Goal: Leave review/rating

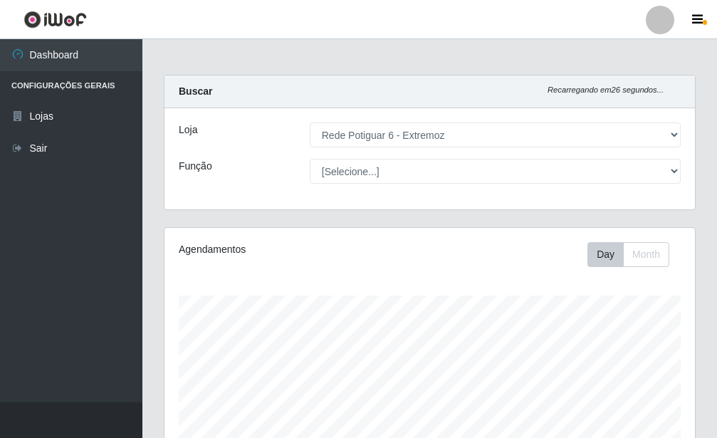
select select "80"
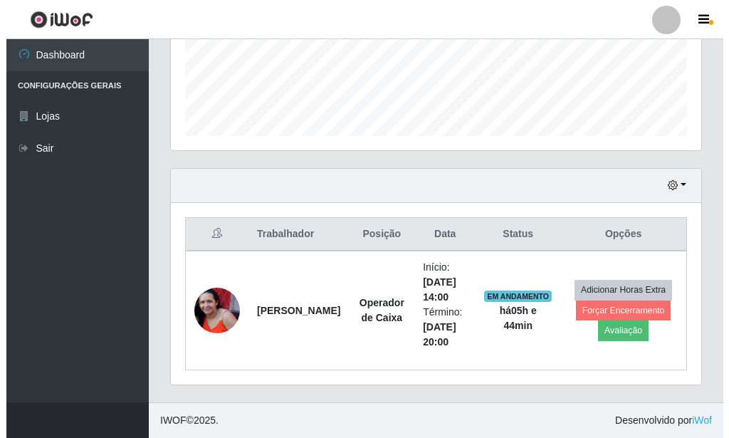
scroll to position [296, 531]
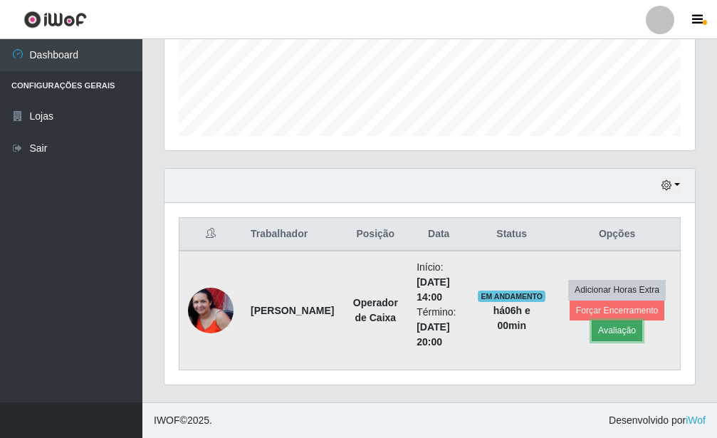
click at [615, 335] on button "Avaliação" at bounding box center [617, 330] width 51 height 20
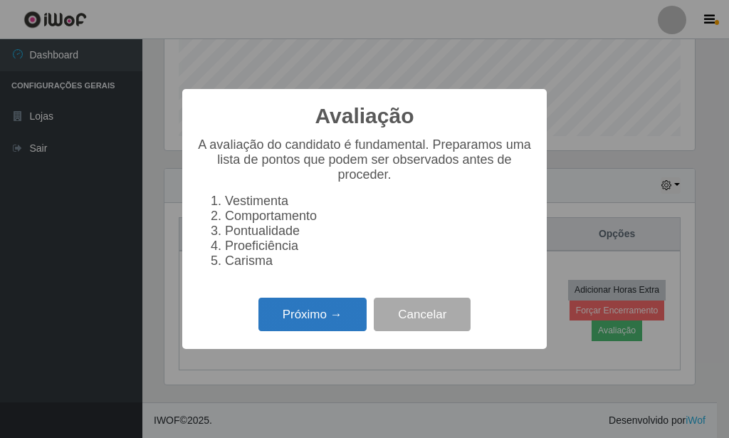
click at [343, 323] on button "Próximo →" at bounding box center [313, 314] width 108 height 33
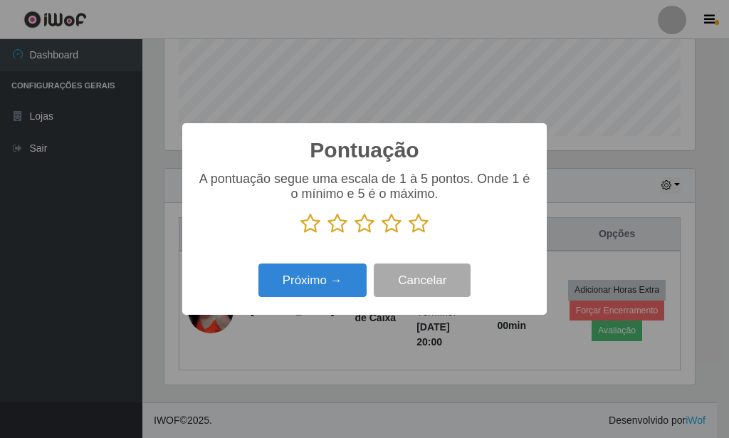
click at [412, 228] on icon at bounding box center [419, 223] width 20 height 21
click at [409, 234] on input "radio" at bounding box center [409, 234] width 0 height 0
click at [300, 301] on div "Próximo → Cancelar" at bounding box center [365, 280] width 336 height 41
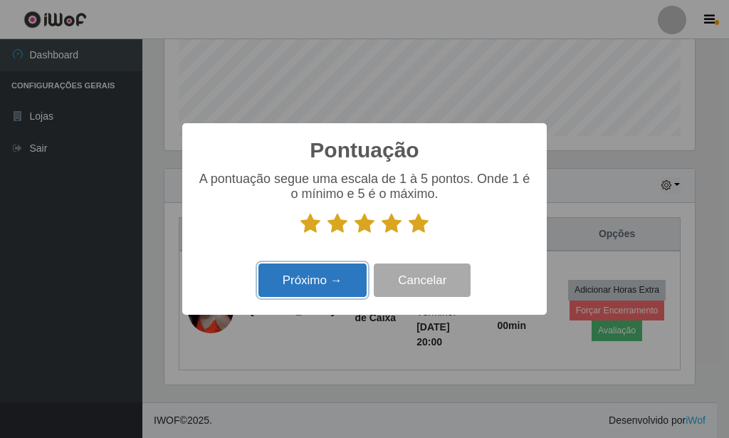
click at [306, 290] on button "Próximo →" at bounding box center [313, 279] width 108 height 33
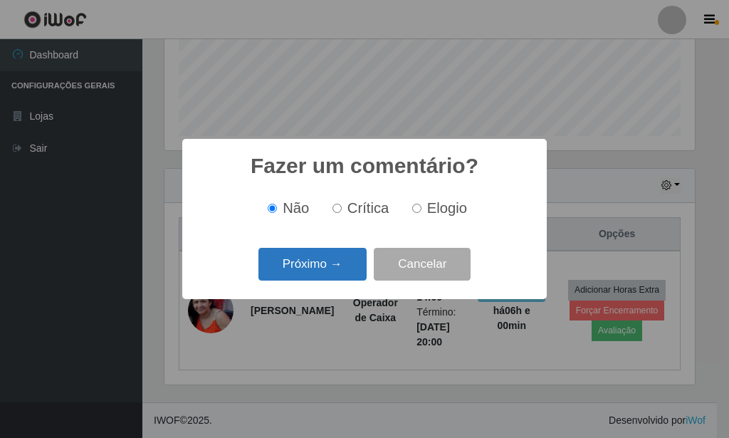
click at [328, 278] on button "Próximo →" at bounding box center [313, 264] width 108 height 33
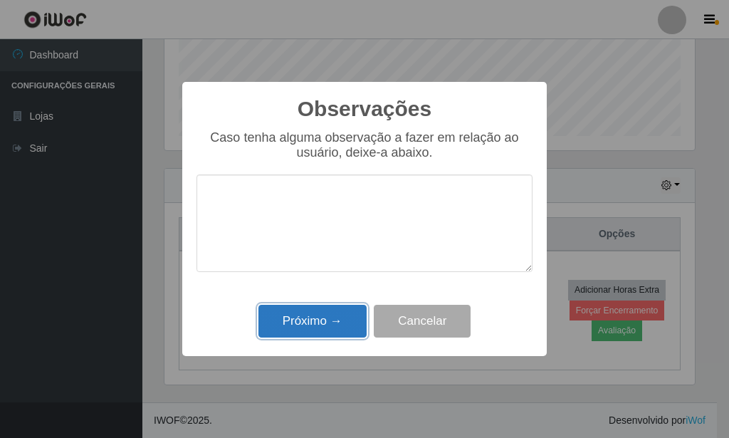
click at [345, 318] on button "Próximo →" at bounding box center [313, 321] width 108 height 33
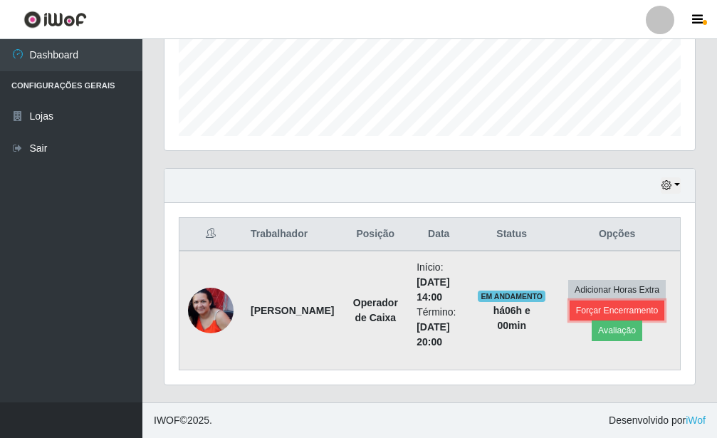
click at [573, 313] on button "Forçar Encerramento" at bounding box center [617, 311] width 95 height 20
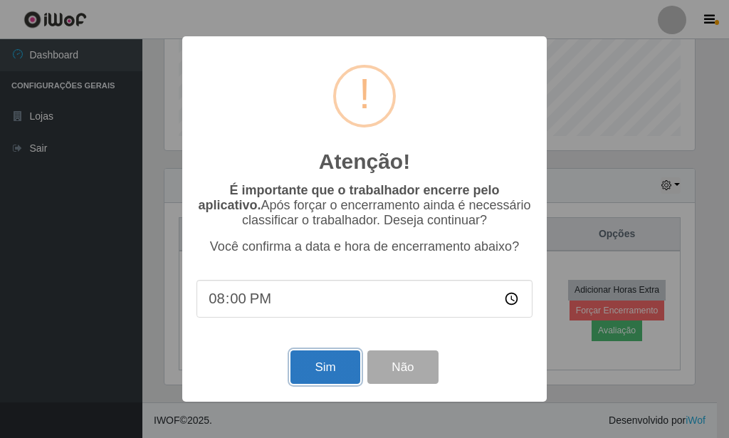
click at [318, 361] on button "Sim" at bounding box center [325, 366] width 69 height 33
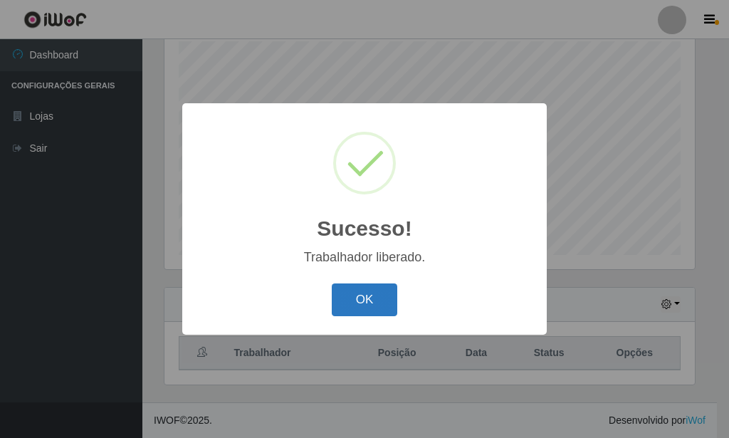
click at [373, 298] on button "OK" at bounding box center [365, 299] width 66 height 33
